Goal: Task Accomplishment & Management: Manage account settings

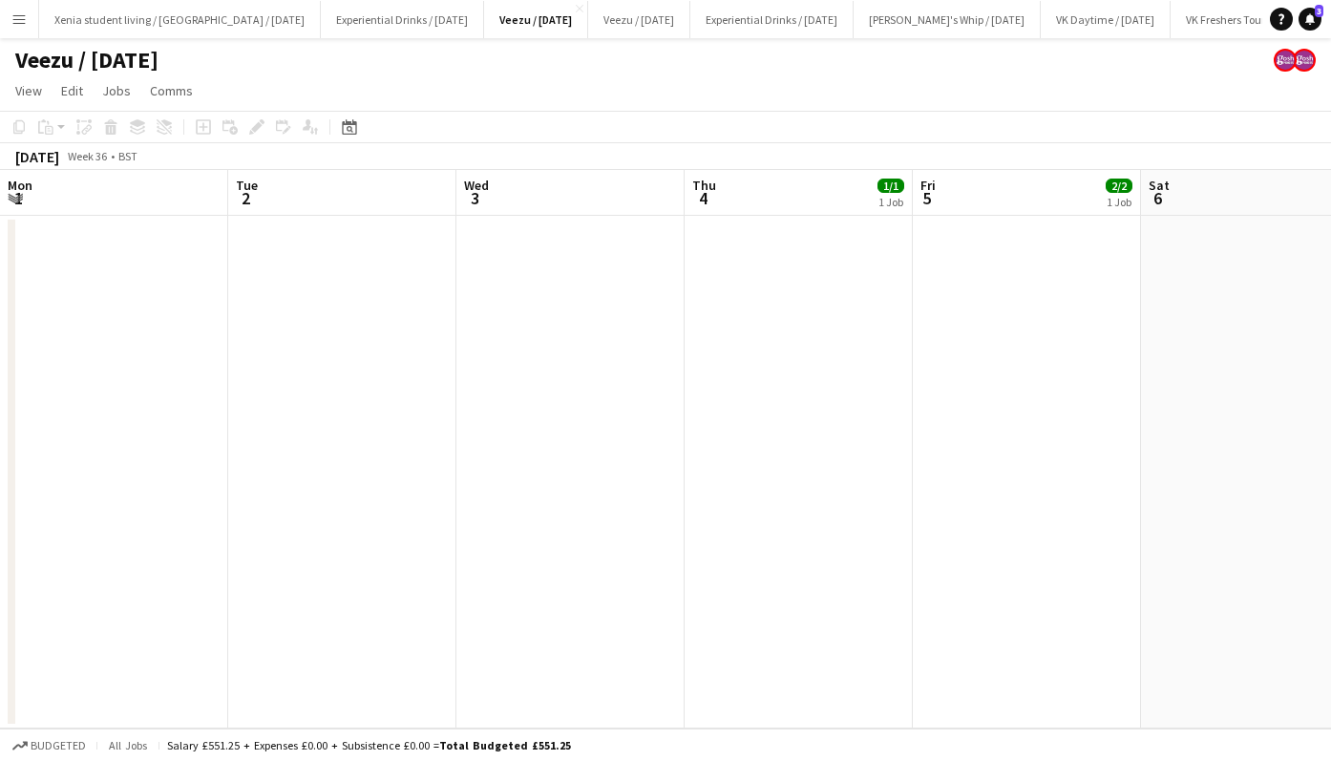
scroll to position [0, 657]
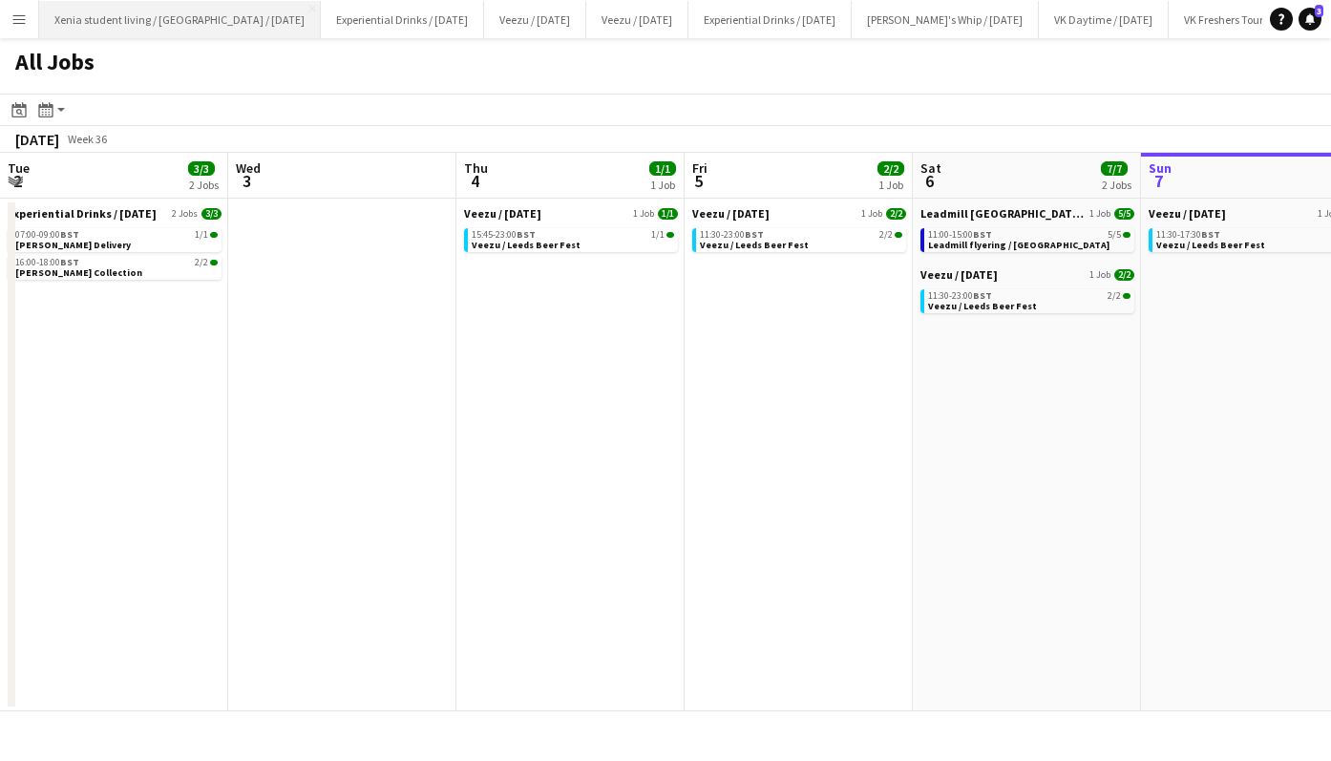
scroll to position [0, 456]
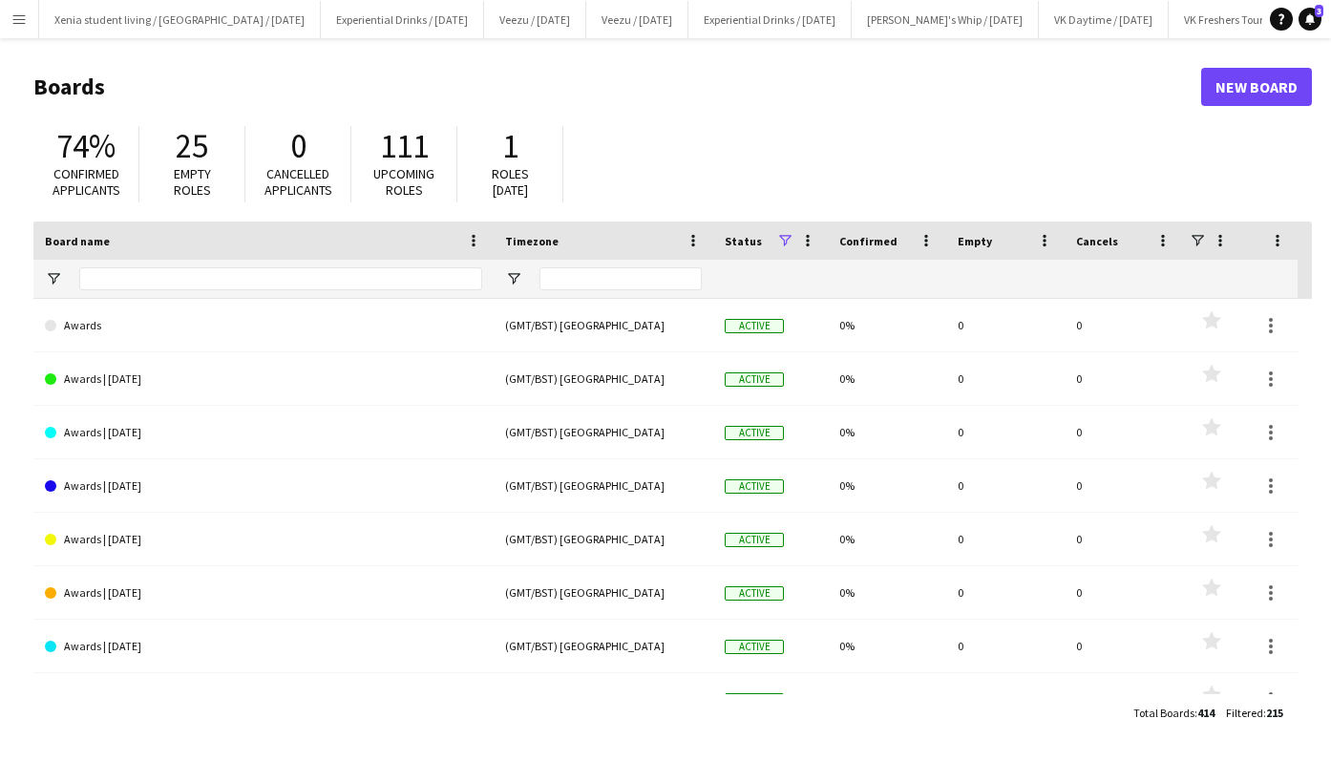
click at [12, 28] on button "Menu" at bounding box center [19, 19] width 38 height 38
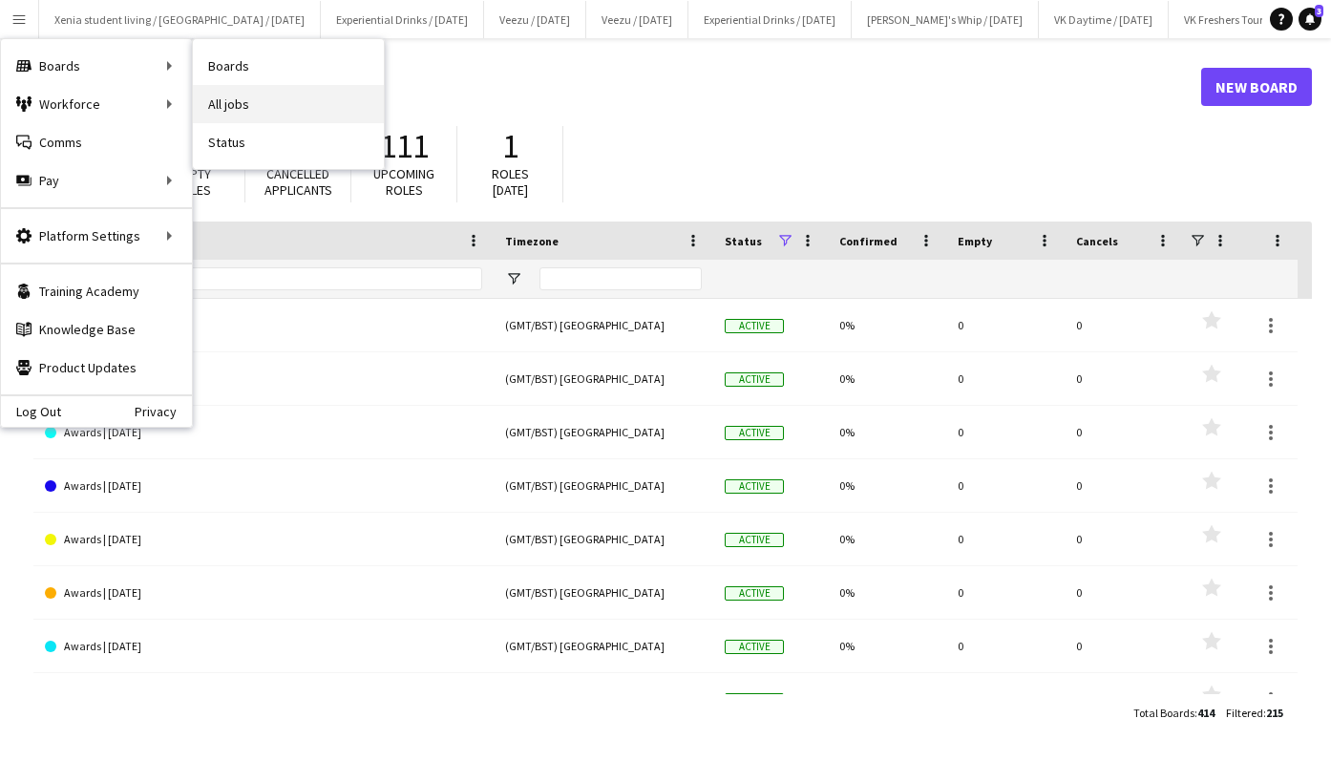
click at [251, 100] on link "All jobs" at bounding box center [288, 104] width 191 height 38
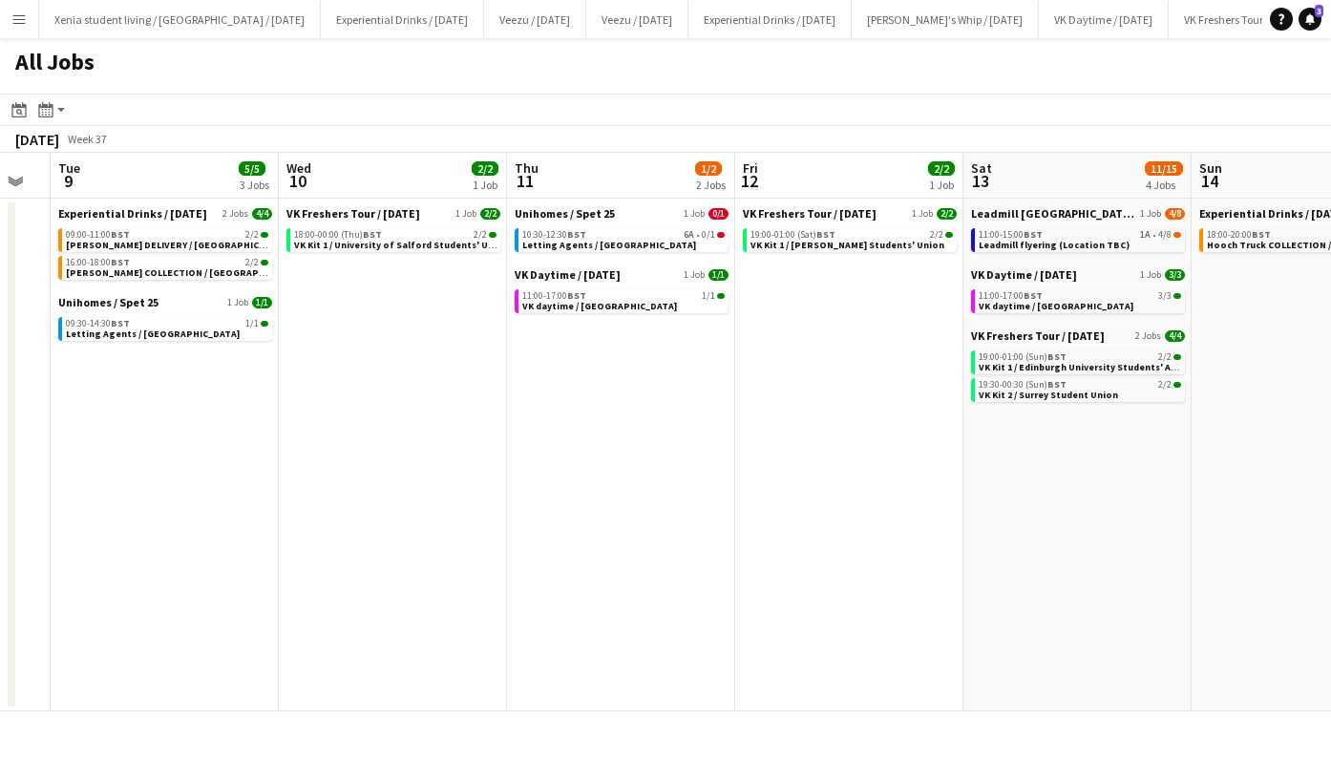
scroll to position [0, 635]
click at [626, 239] on span "Letting Agents / [GEOGRAPHIC_DATA]" at bounding box center [608, 245] width 174 height 12
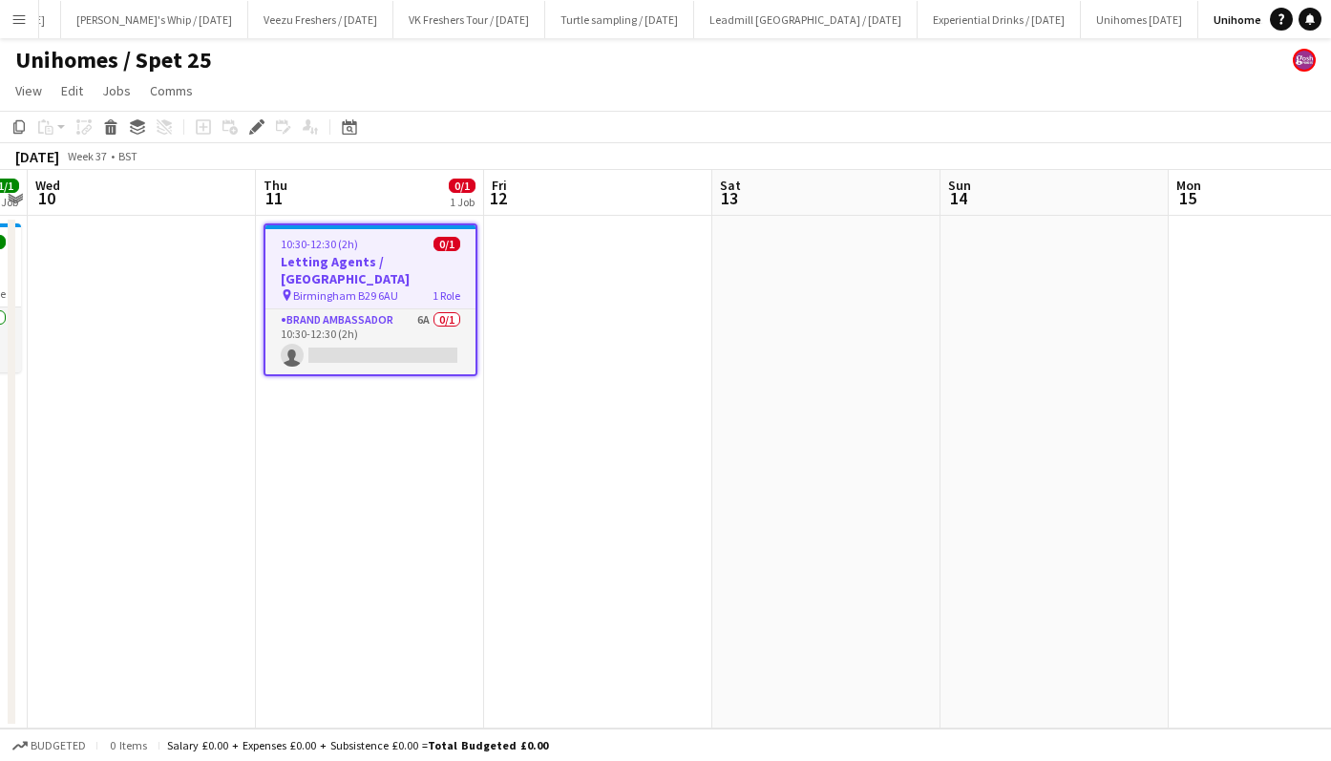
scroll to position [0, 1439]
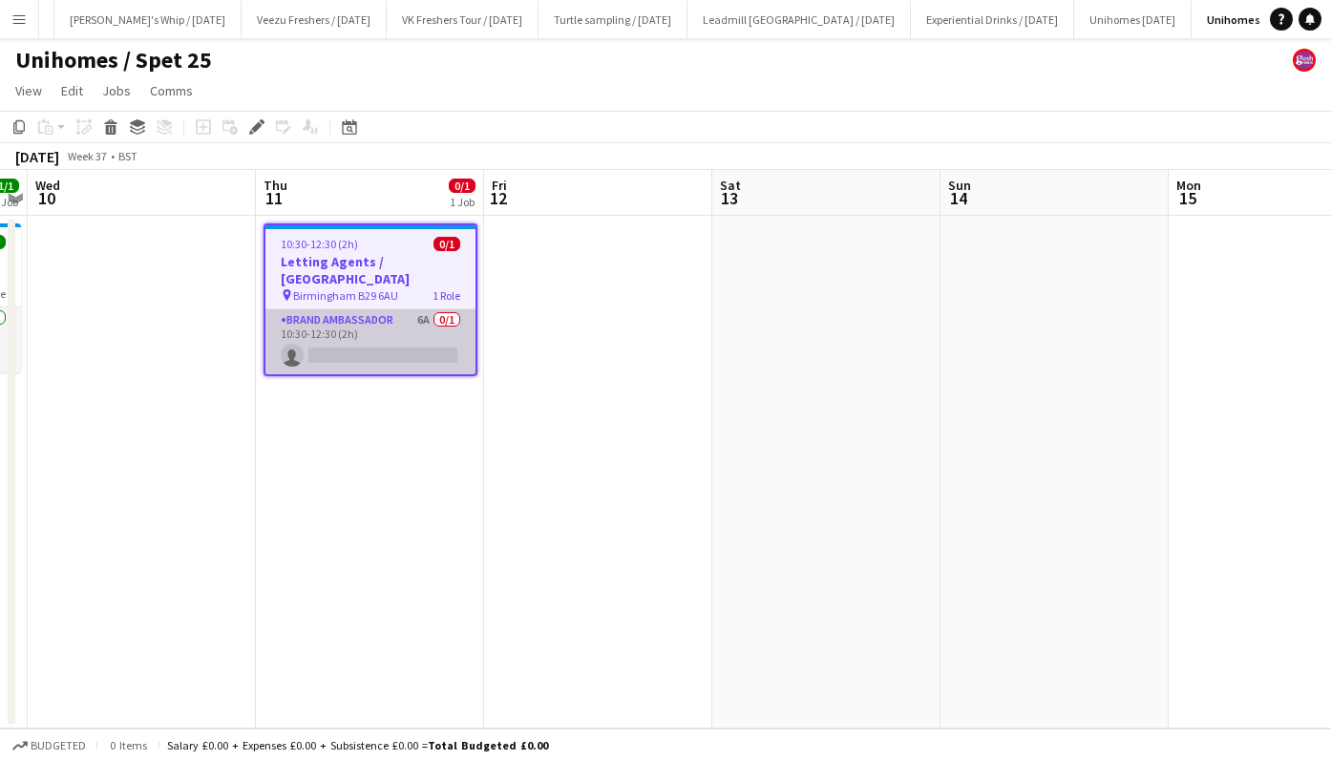
click at [399, 338] on app-card-role "Brand Ambassador 6A 0/1 10:30-12:30 (2h) single-neutral-actions" at bounding box center [370, 341] width 210 height 65
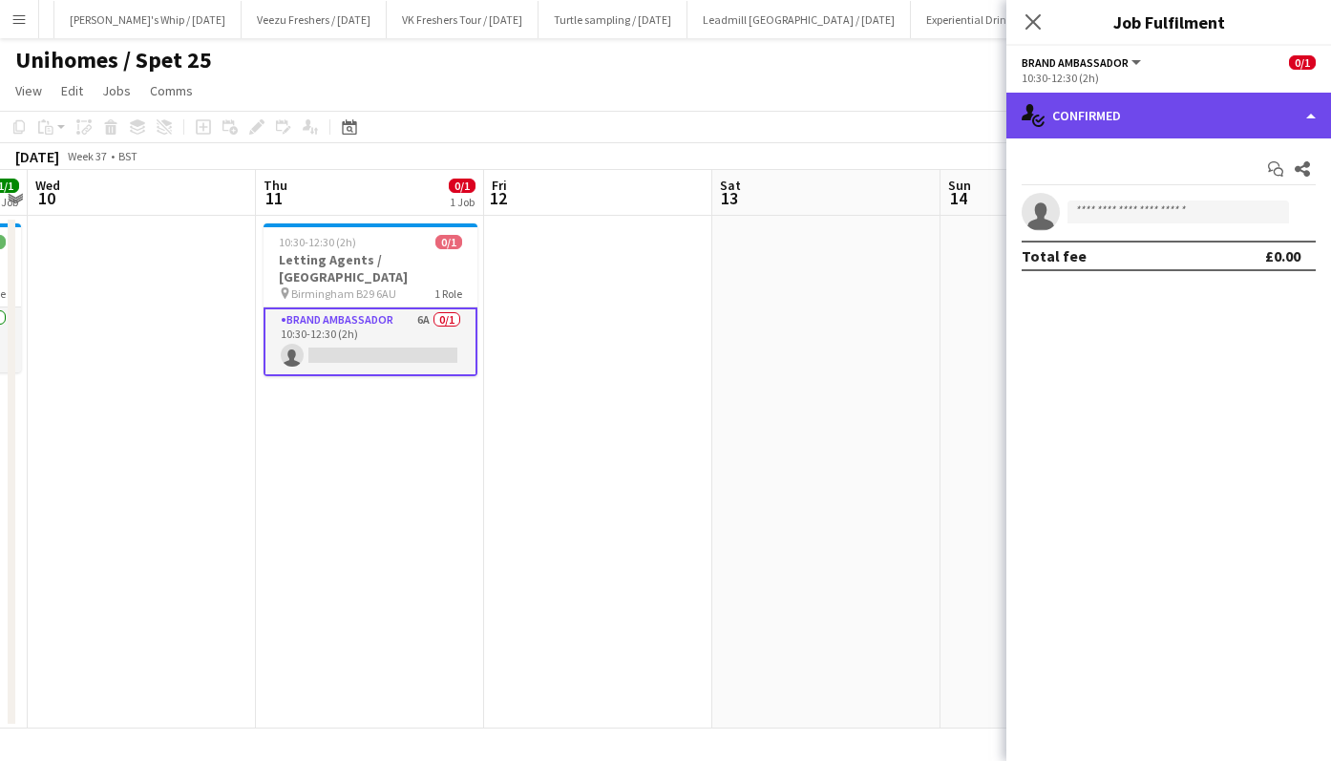
click at [1157, 113] on div "single-neutral-actions-check-2 Confirmed" at bounding box center [1168, 116] width 325 height 46
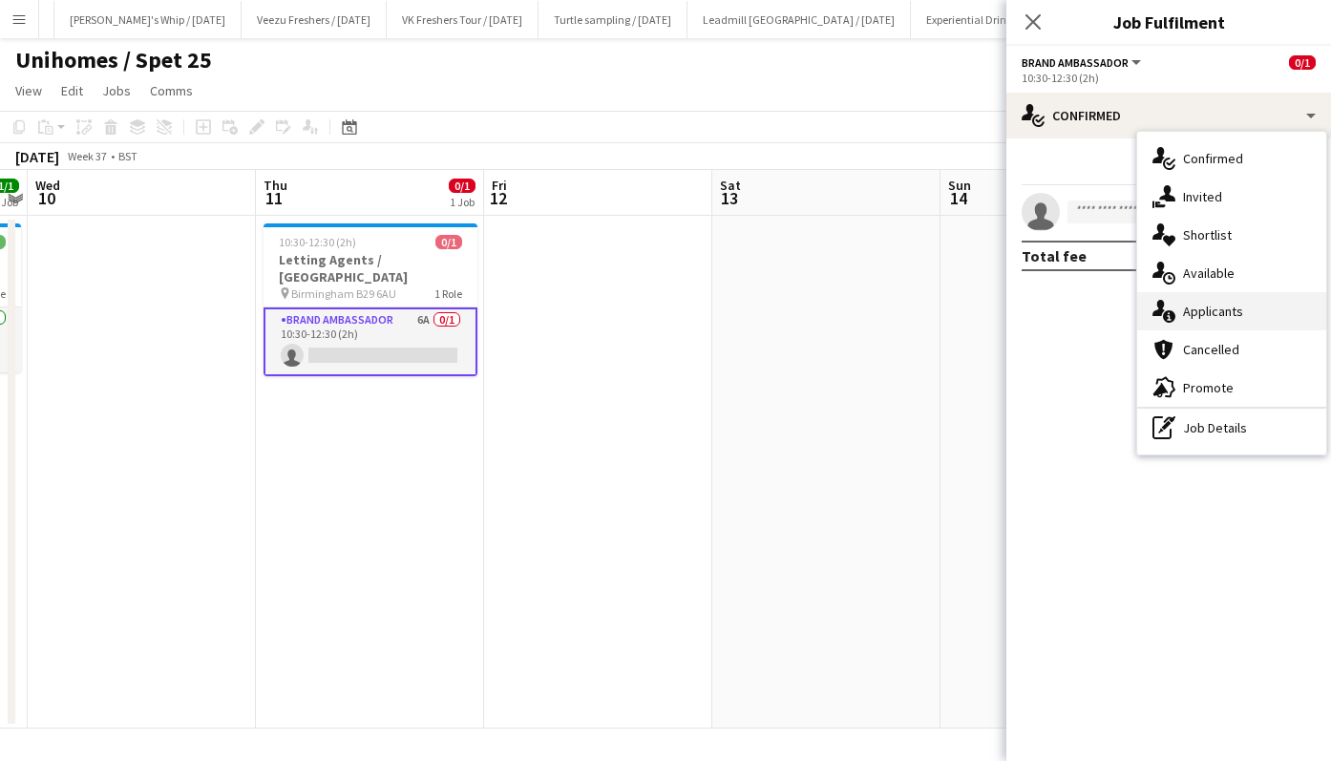
click at [1216, 307] on span "Applicants" at bounding box center [1213, 311] width 60 height 17
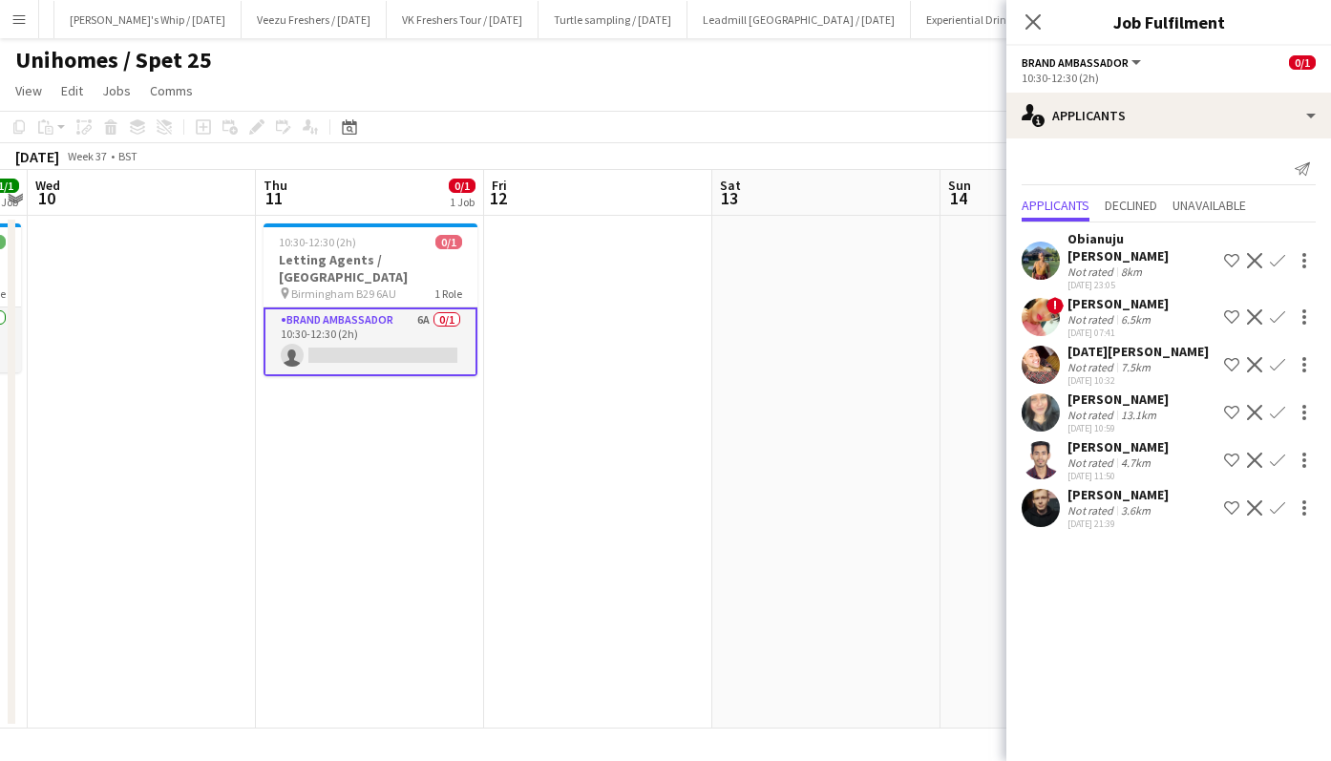
click at [1110, 389] on div "Obianuju [PERSON_NAME] Not rated 8km [DATE] 23:05 Shortlist crew Decline Confir…" at bounding box center [1168, 377] width 325 height 311
click at [1114, 395] on div "[PERSON_NAME]" at bounding box center [1118, 399] width 101 height 17
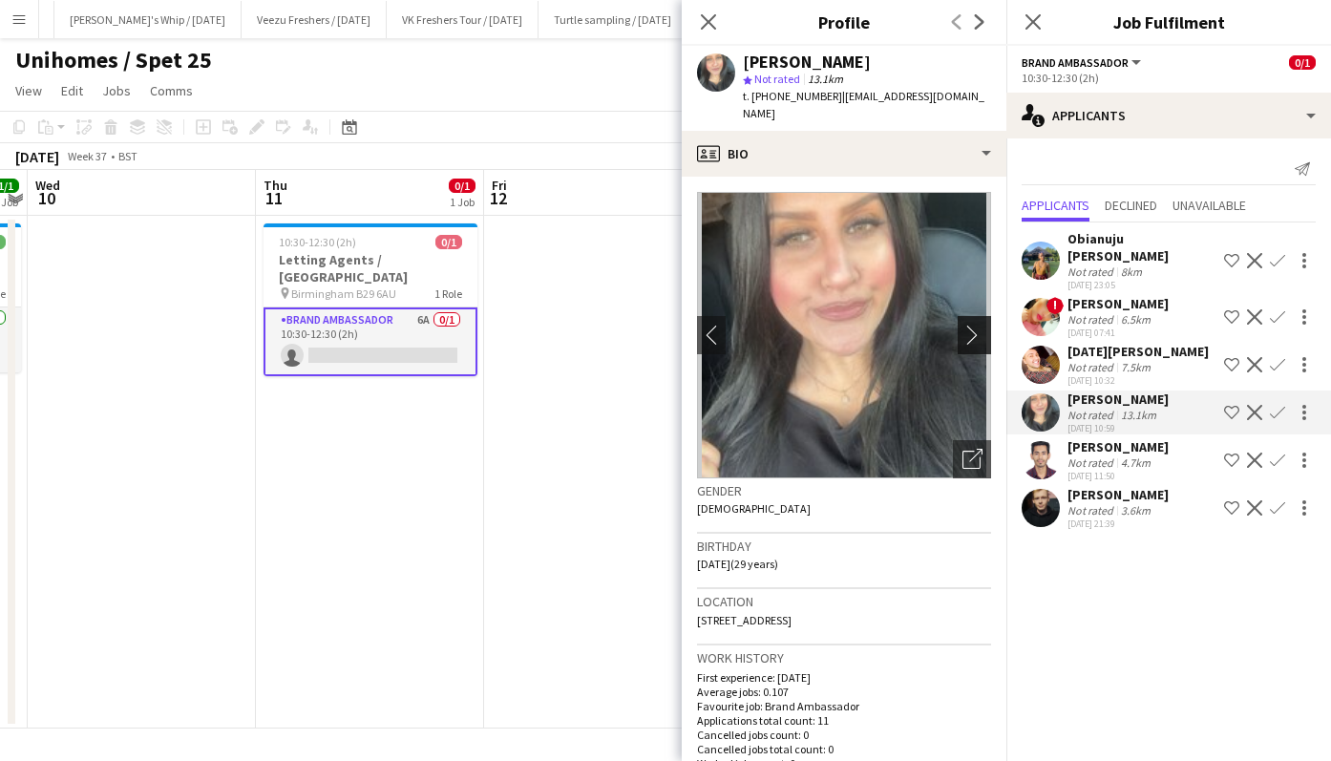
click at [962, 325] on app-icon "chevron-right" at bounding box center [977, 335] width 30 height 20
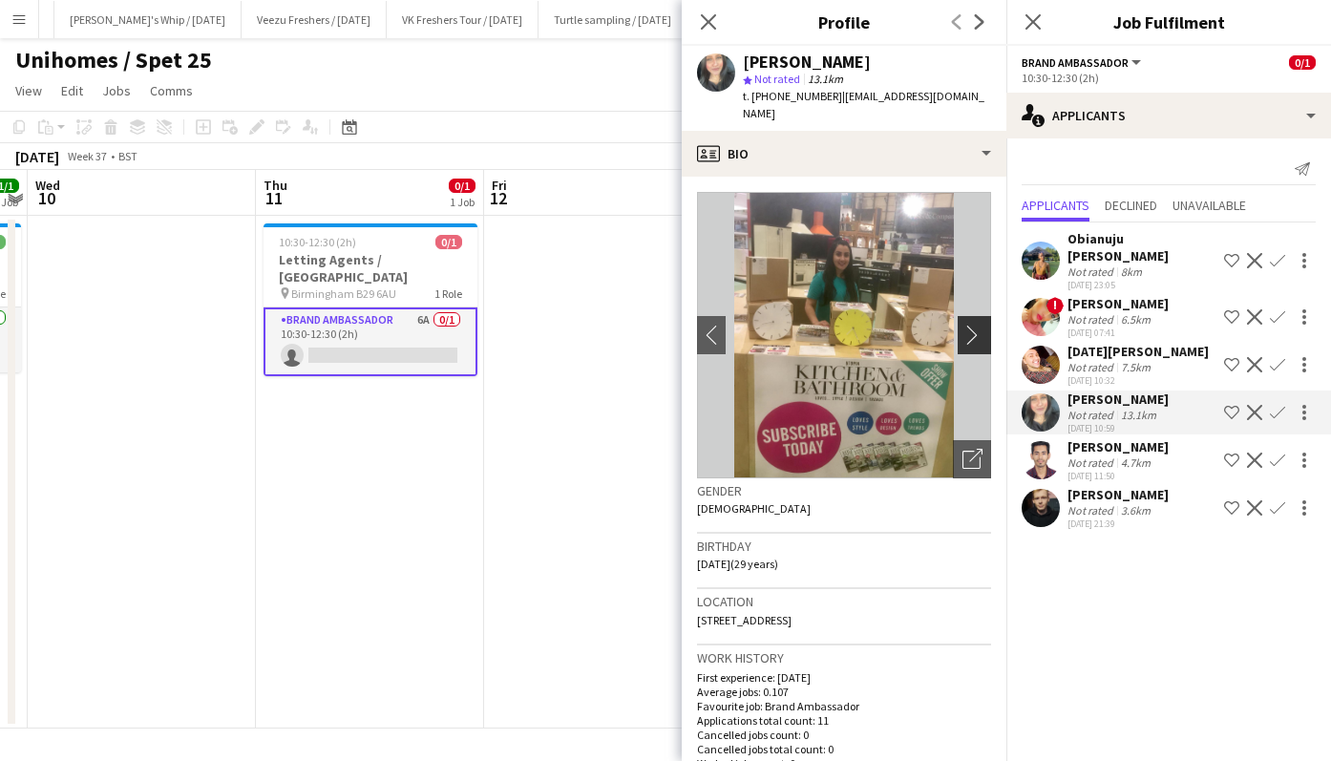
click at [962, 325] on app-icon "chevron-right" at bounding box center [977, 335] width 30 height 20
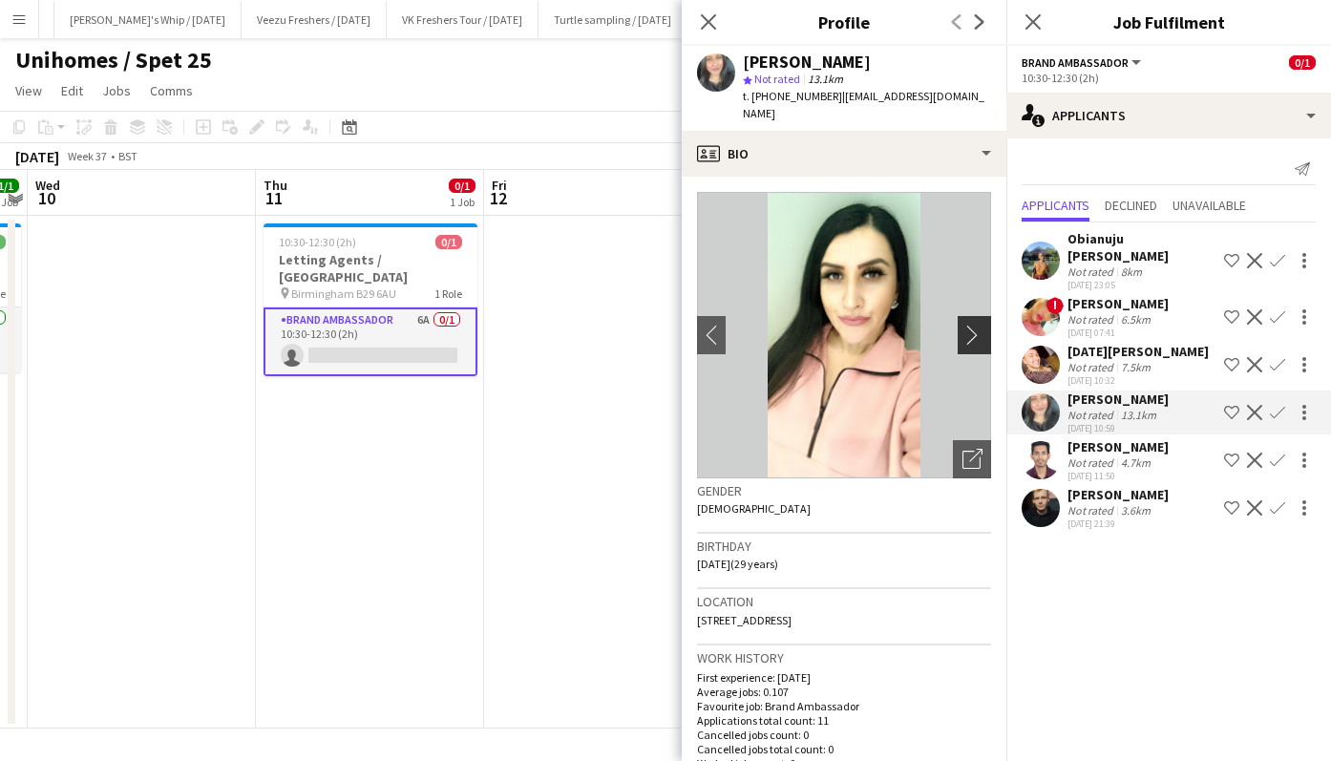
click at [962, 325] on app-icon "chevron-right" at bounding box center [977, 335] width 30 height 20
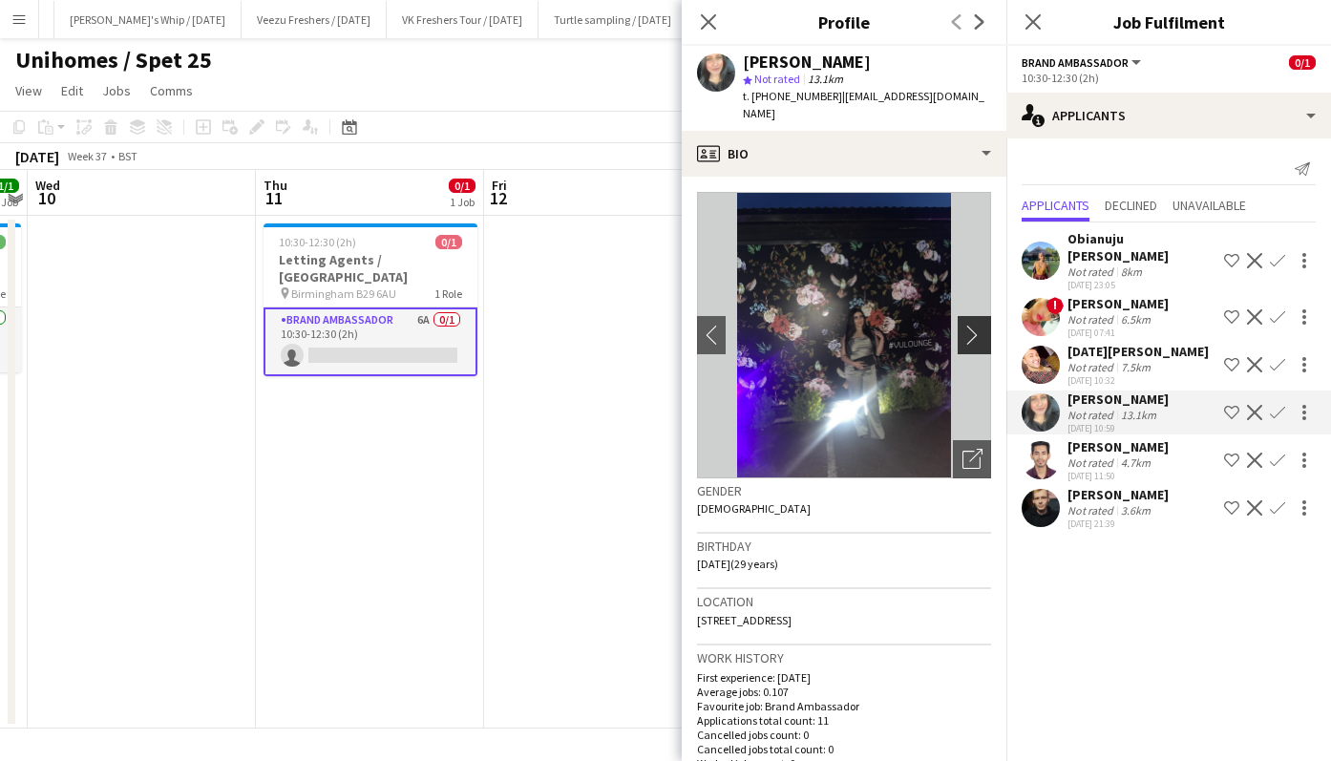
click at [962, 325] on app-icon "chevron-right" at bounding box center [977, 335] width 30 height 20
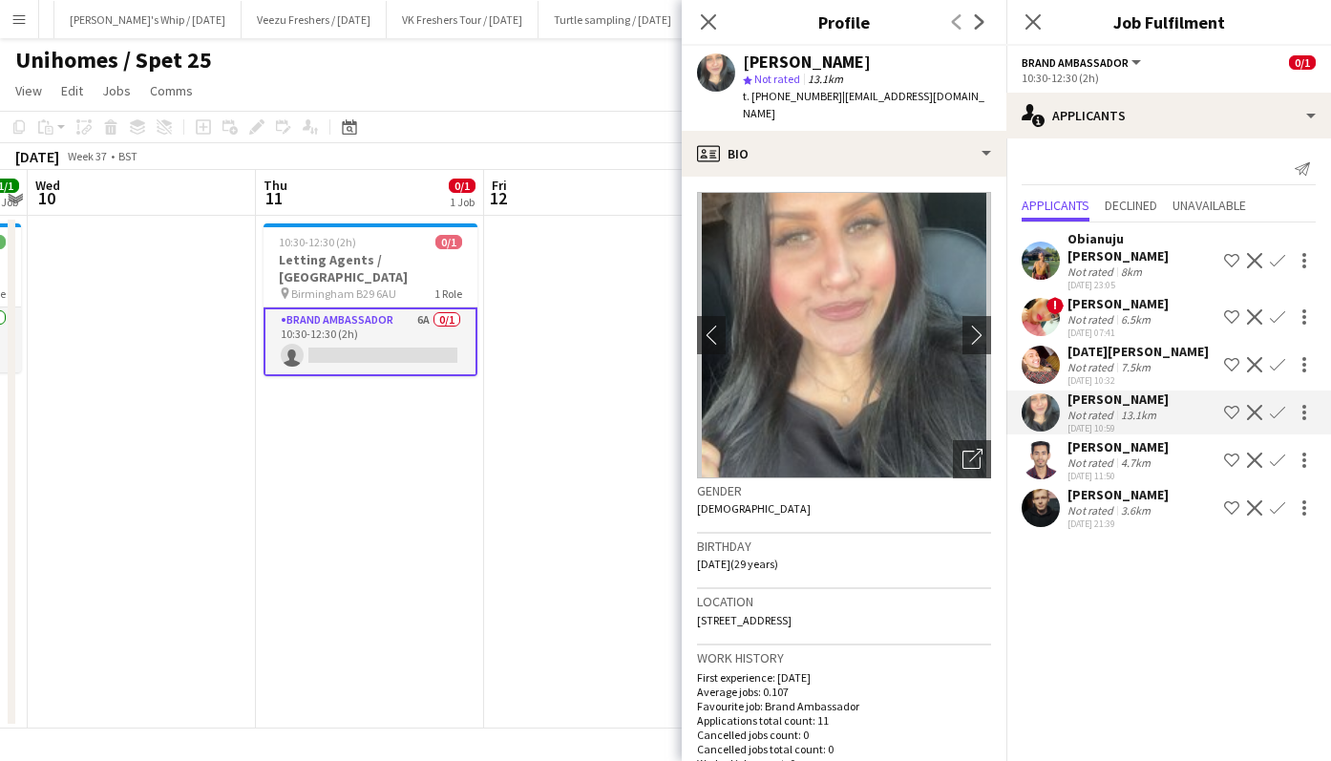
click at [1109, 302] on div "[PERSON_NAME]" at bounding box center [1118, 303] width 101 height 17
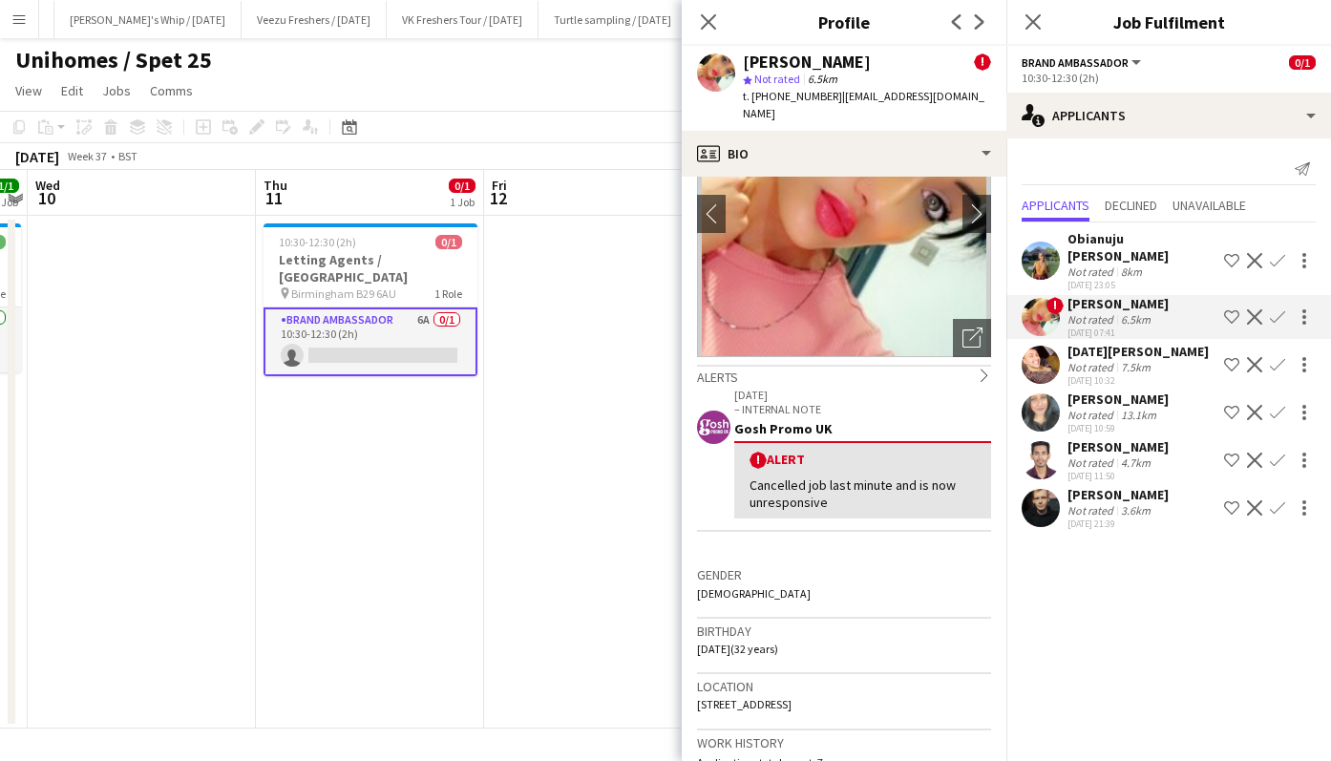
scroll to position [0, 0]
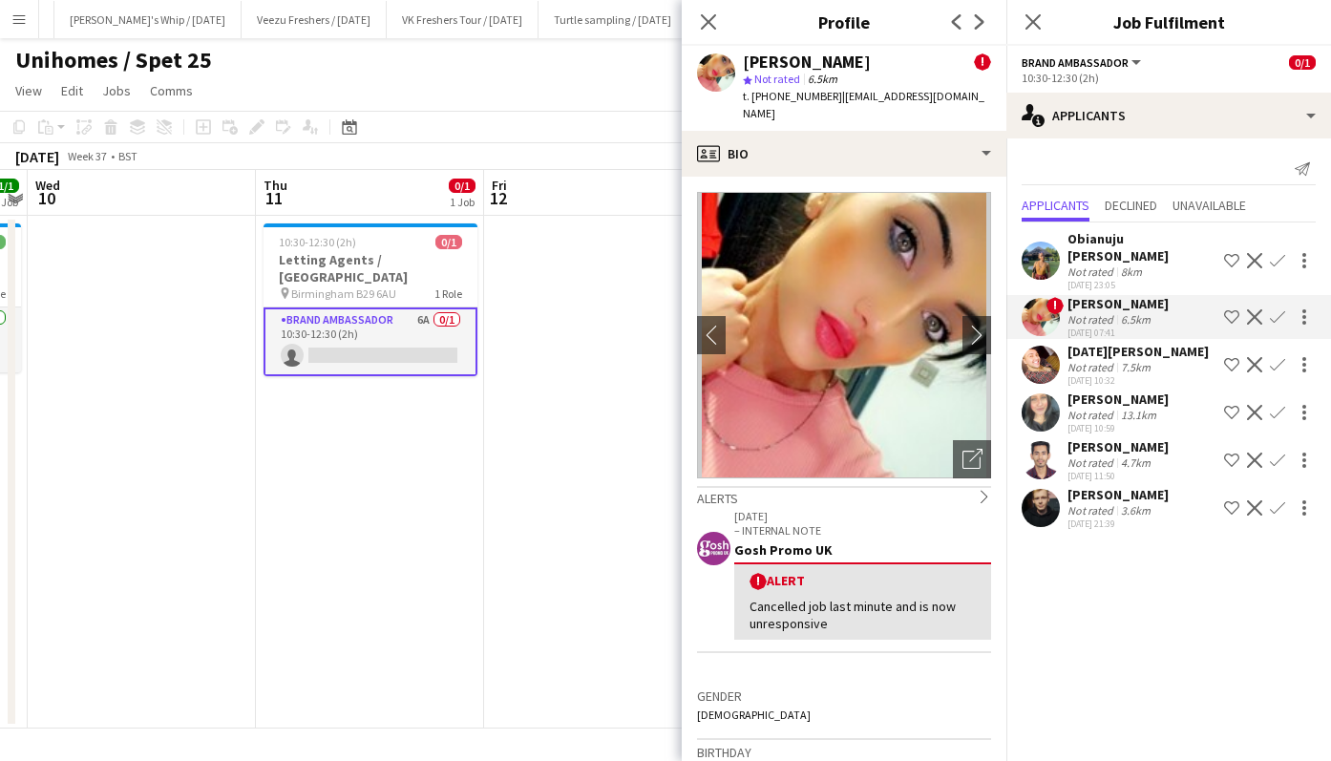
click at [1100, 393] on div "[PERSON_NAME]" at bounding box center [1118, 399] width 101 height 17
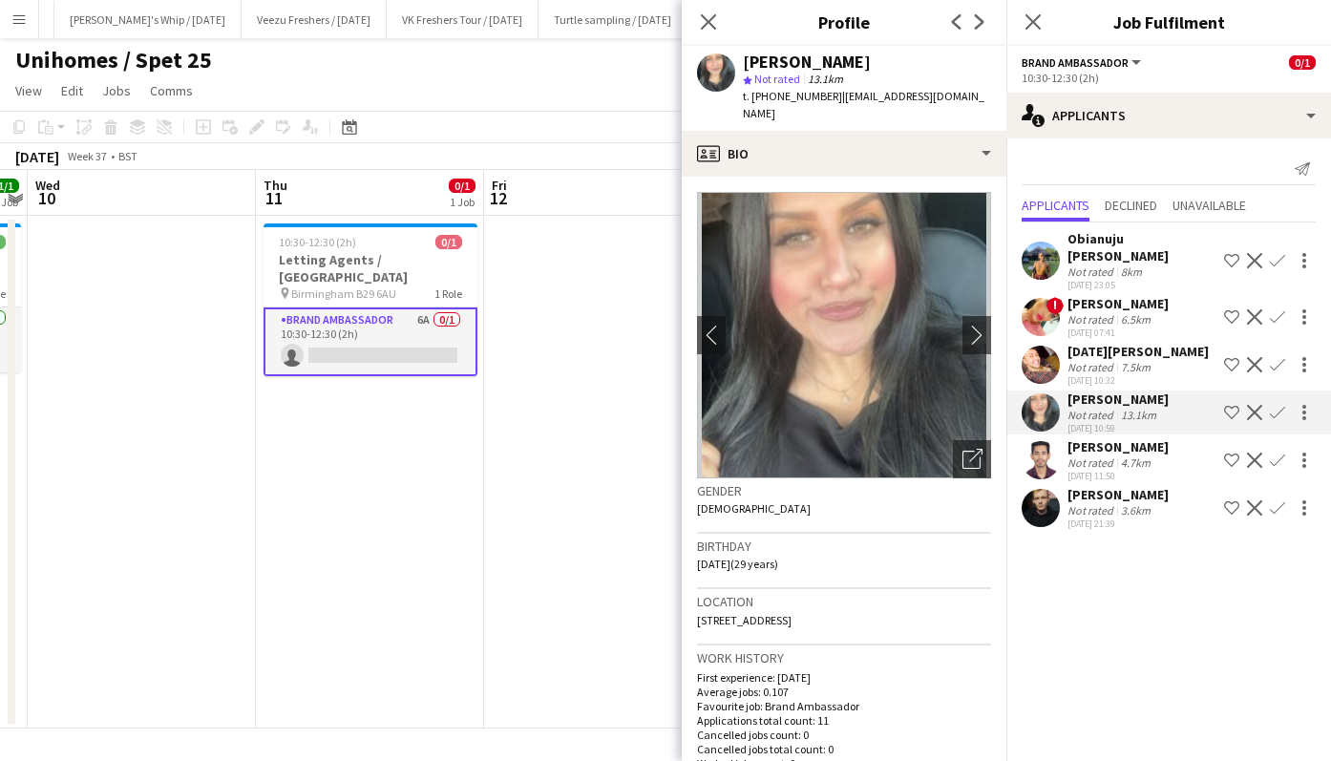
click at [1284, 407] on app-icon "Confirm" at bounding box center [1277, 412] width 15 height 15
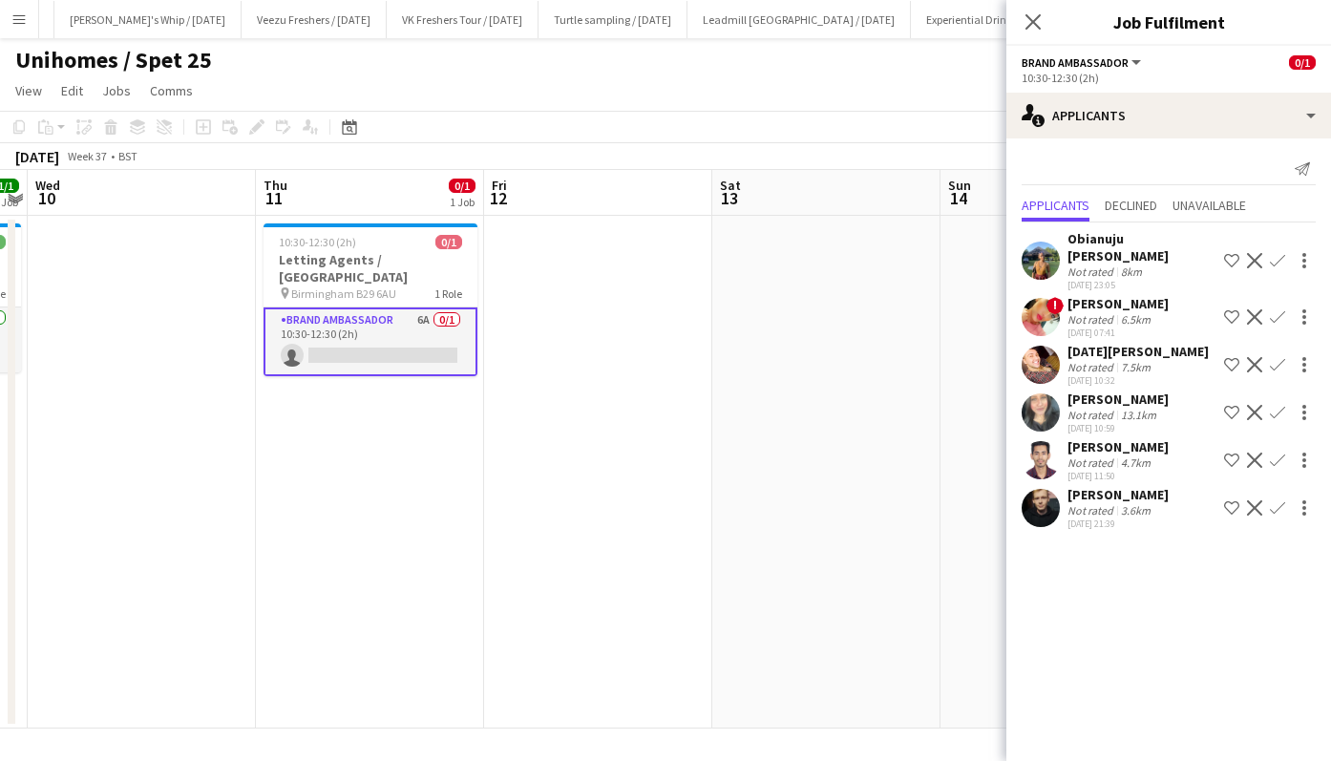
click at [1284, 407] on app-icon "Confirm" at bounding box center [1277, 412] width 15 height 15
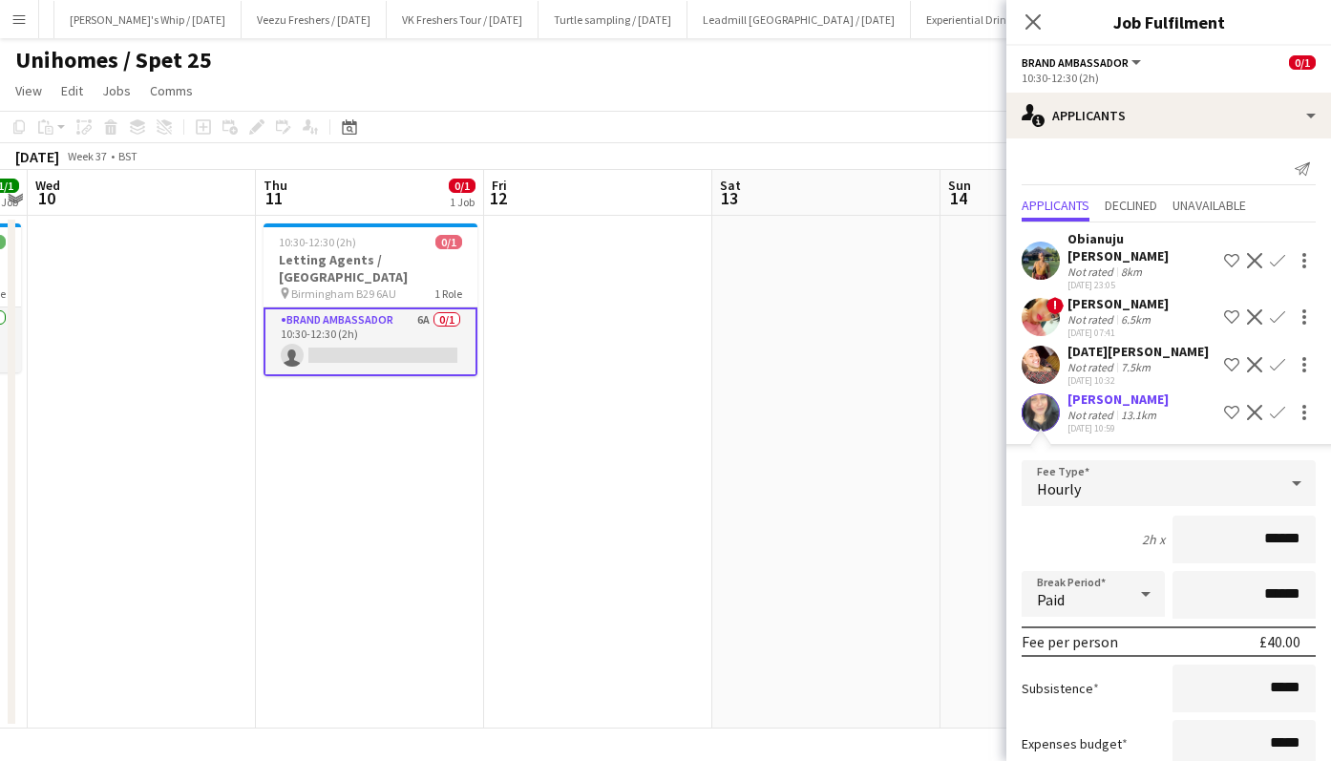
scroll to position [222, 0]
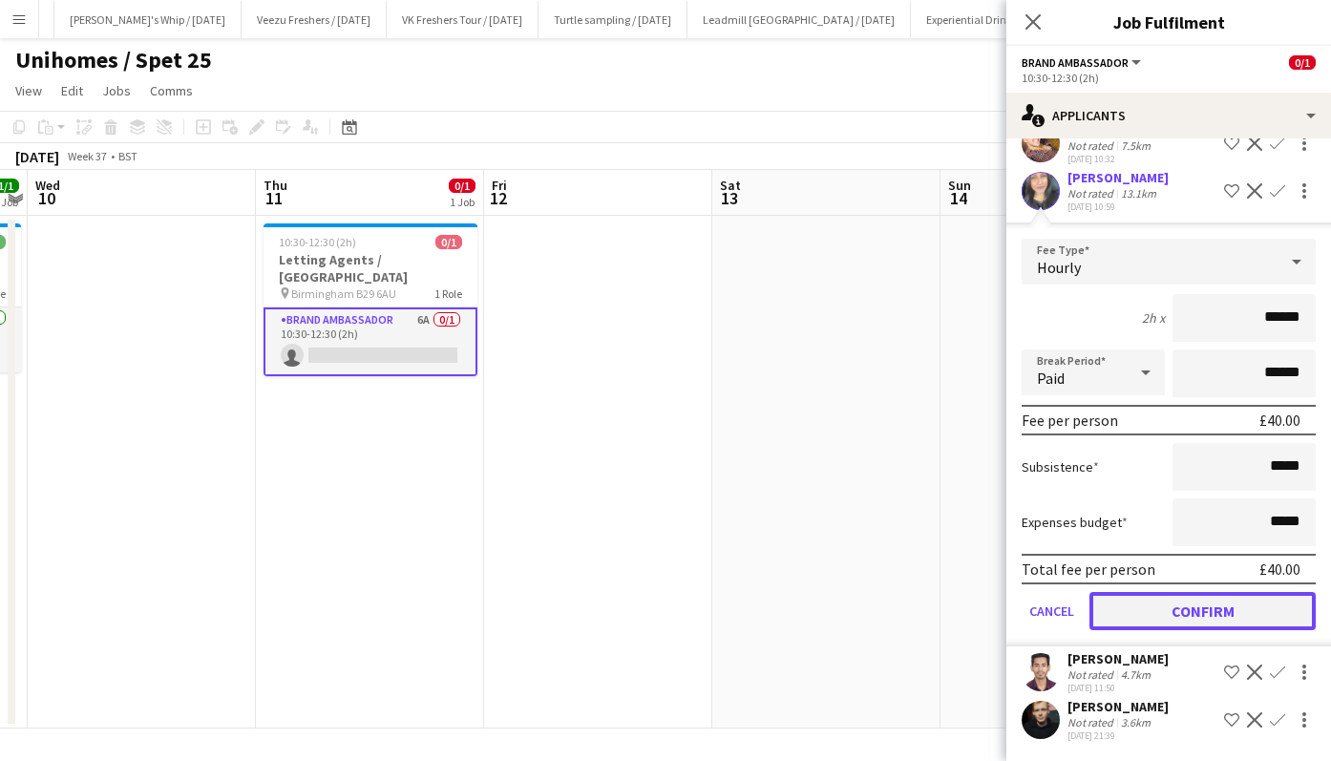
click at [1212, 601] on button "Confirm" at bounding box center [1202, 611] width 226 height 38
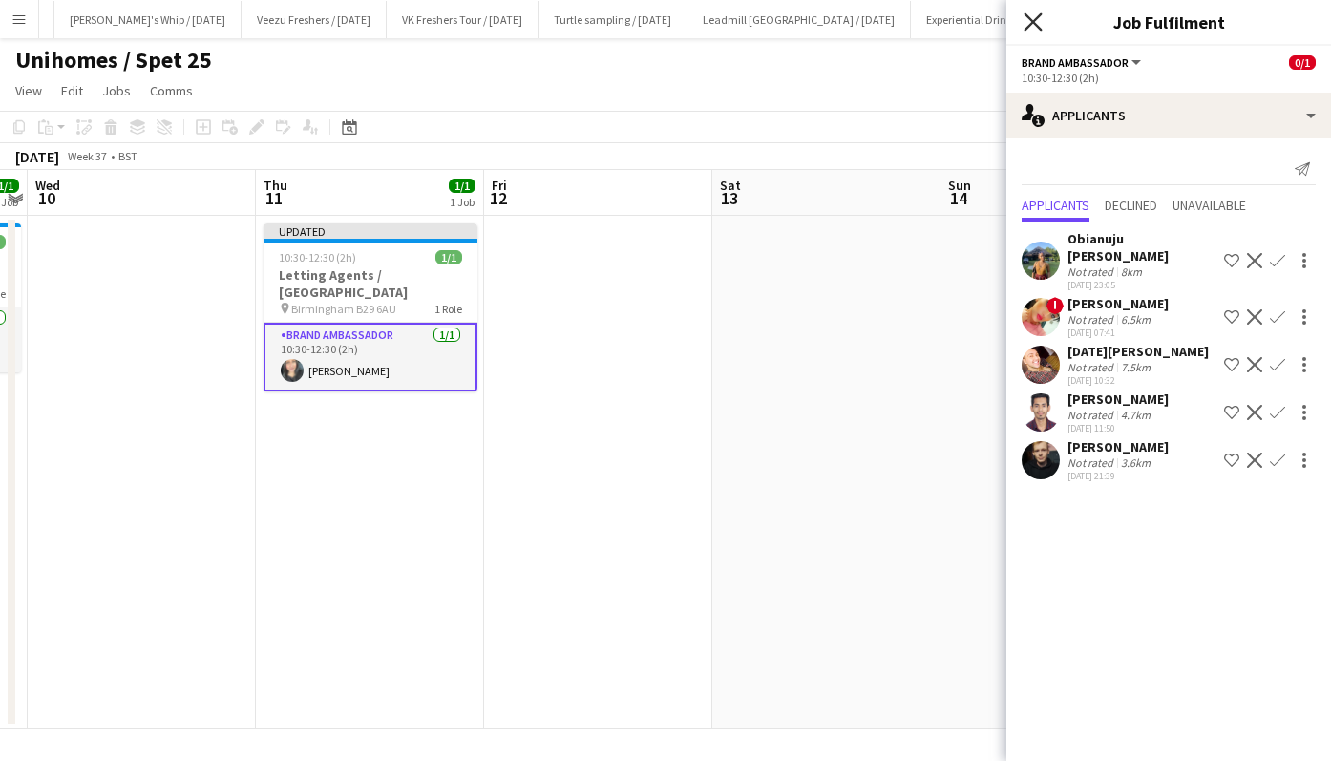
click at [1037, 19] on icon at bounding box center [1033, 21] width 18 height 18
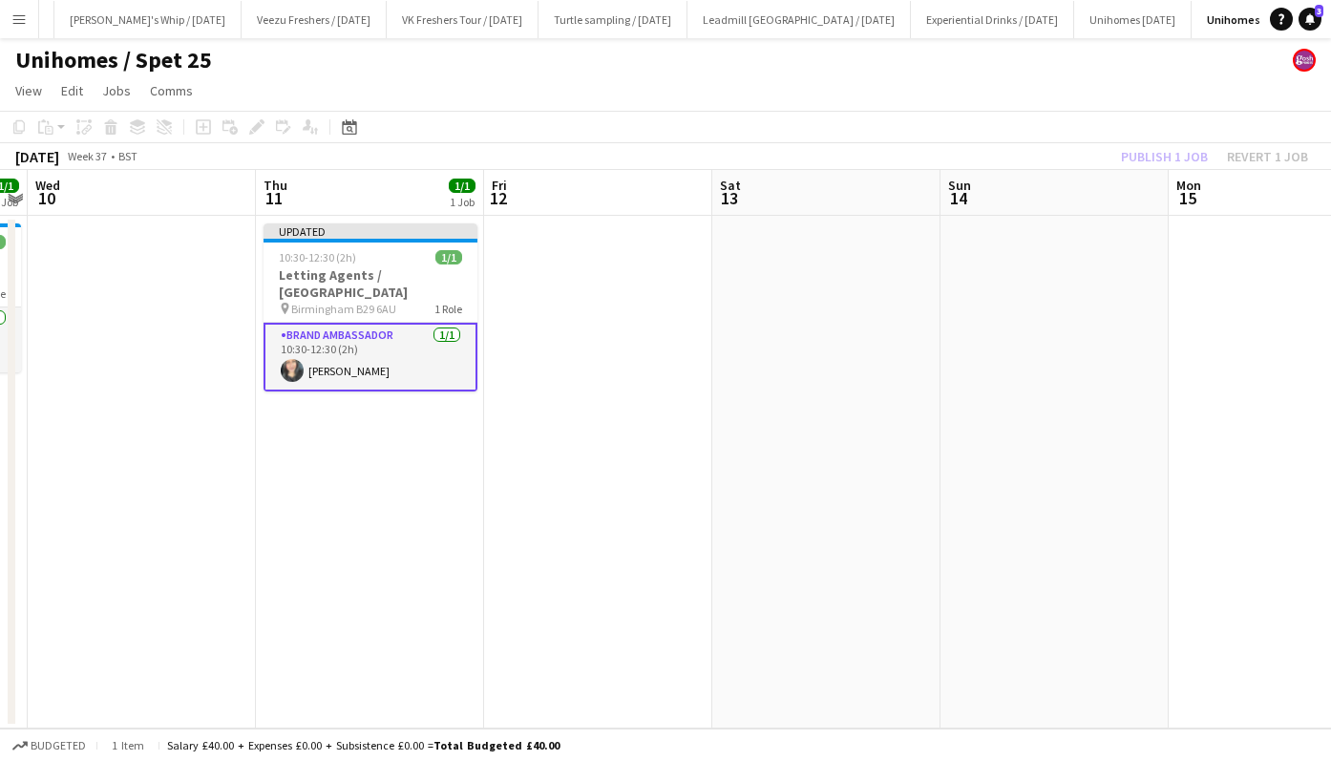
click at [1161, 146] on div "Publish 1 job Revert 1 job" at bounding box center [1214, 156] width 233 height 25
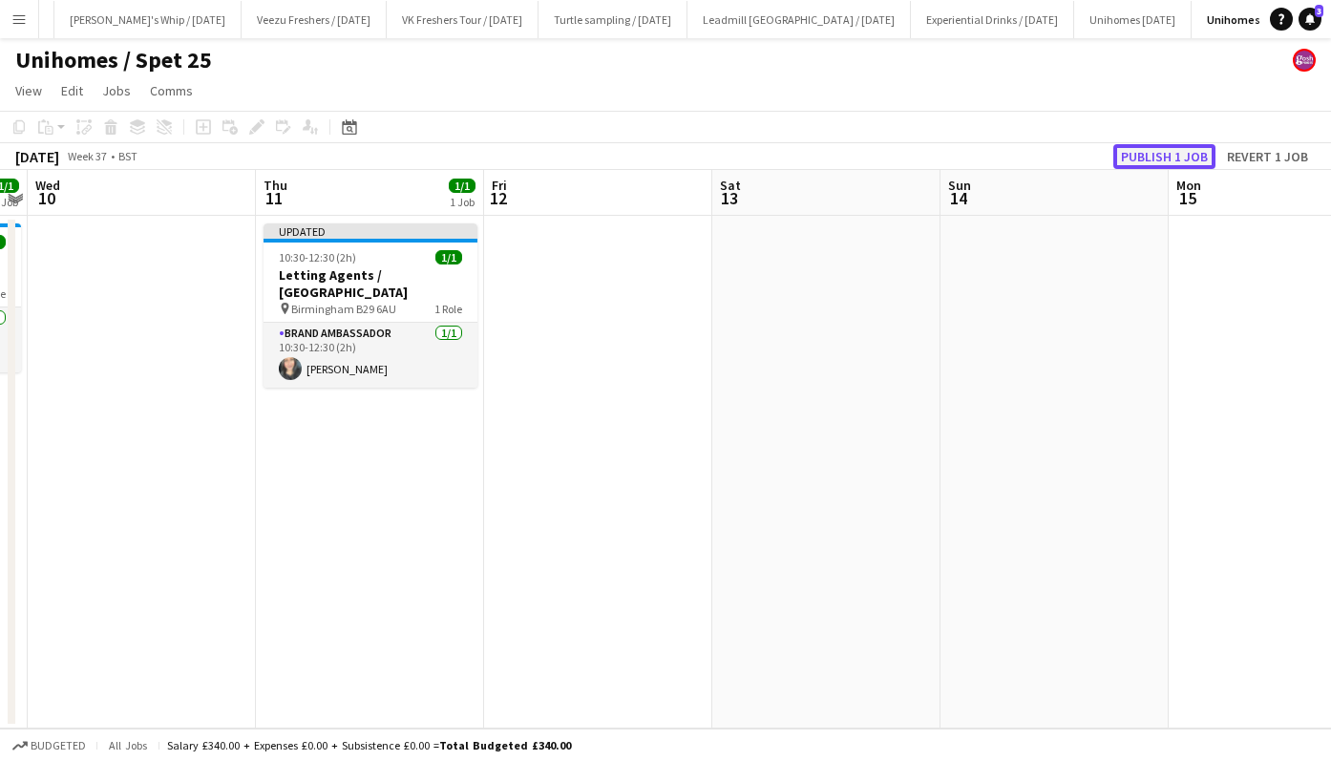
click at [1173, 150] on button "Publish 1 job" at bounding box center [1164, 156] width 102 height 25
